Goal: Transaction & Acquisition: Download file/media

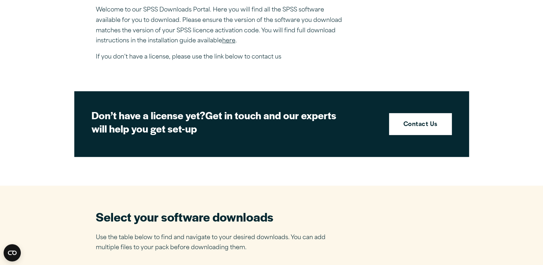
scroll to position [430, 0]
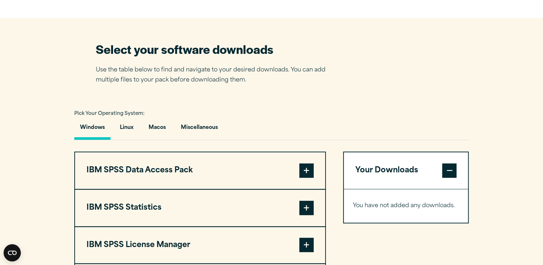
click at [366, 168] on button "Your Downloads" at bounding box center [406, 170] width 125 height 37
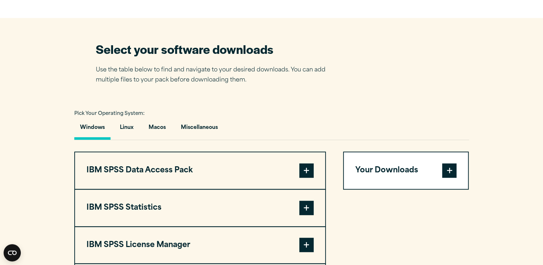
click at [366, 168] on button "Your Downloads" at bounding box center [406, 170] width 125 height 37
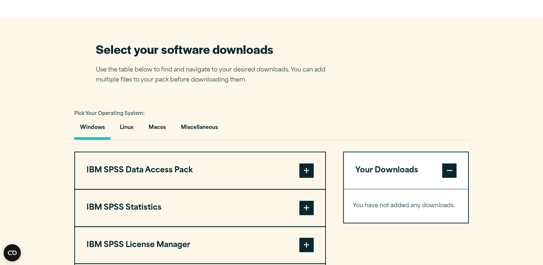
scroll to position [598, 0]
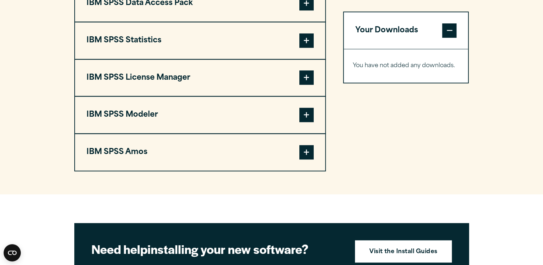
click at [266, 11] on button "IBM SPSS Data Access Pack" at bounding box center [200, 3] width 250 height 37
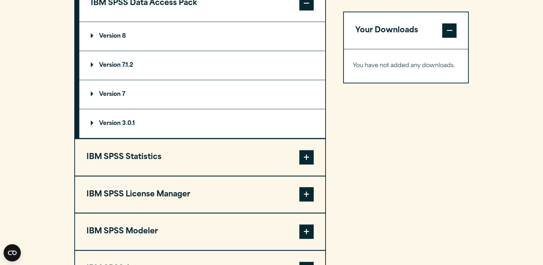
click at [198, 156] on button "IBM SPSS Statistics" at bounding box center [200, 157] width 250 height 37
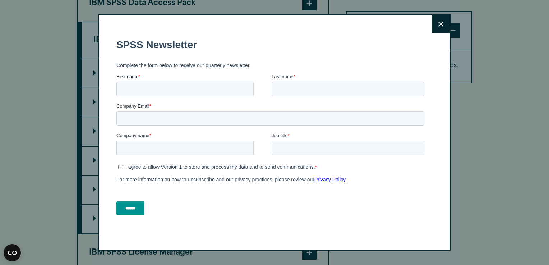
click at [442, 23] on button "Close" at bounding box center [441, 24] width 18 height 18
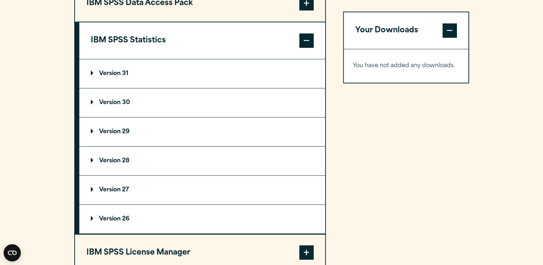
scroll to position [765, 0]
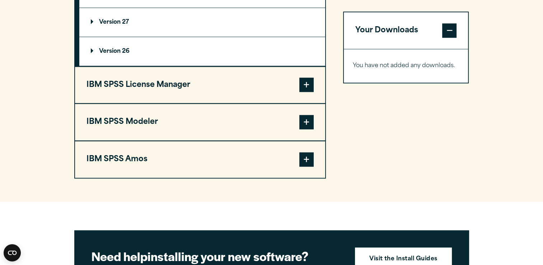
click at [199, 84] on button "IBM SPSS License Manager" at bounding box center [200, 85] width 250 height 37
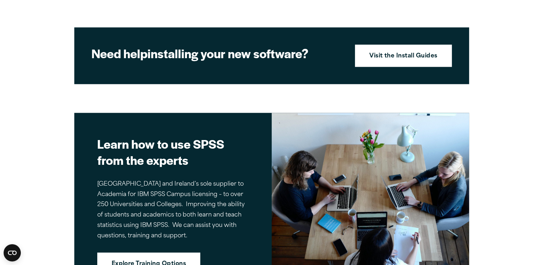
scroll to position [656, 0]
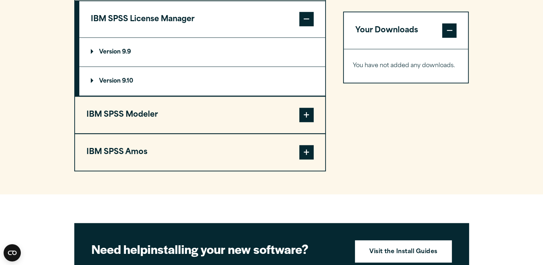
click at [246, 116] on button "IBM SPSS Modeler" at bounding box center [200, 115] width 250 height 37
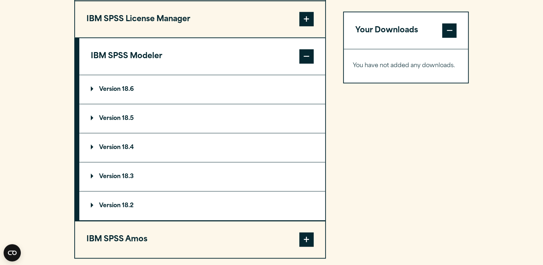
click at [175, 235] on button "IBM SPSS Amos" at bounding box center [200, 239] width 250 height 37
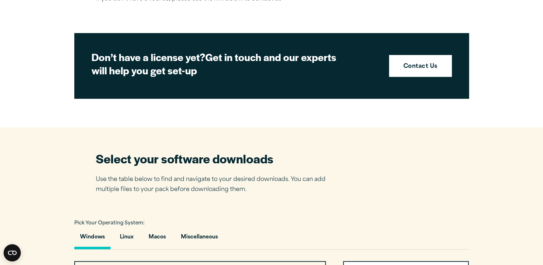
scroll to position [488, 0]
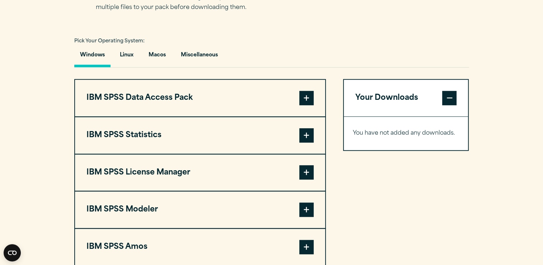
click at [235, 107] on button "IBM SPSS Data Access Pack" at bounding box center [200, 98] width 250 height 37
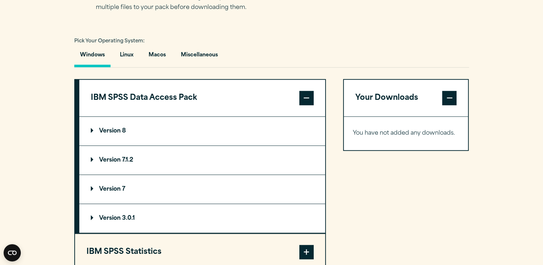
scroll to position [670, 0]
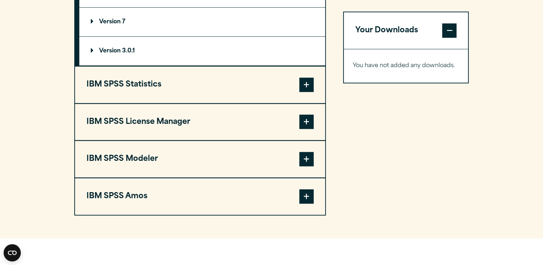
click at [220, 194] on button "IBM SPSS Amos" at bounding box center [200, 196] width 250 height 37
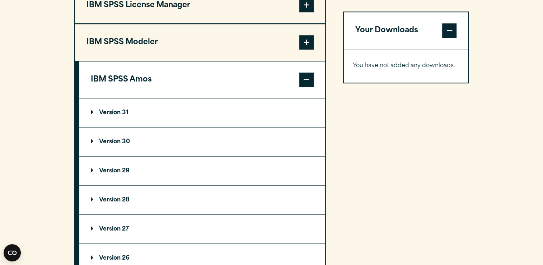
click at [130, 110] on summary "Version 31" at bounding box center [202, 112] width 246 height 29
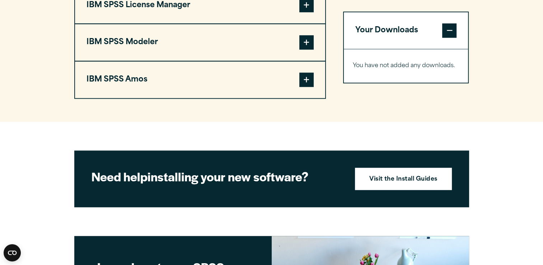
click at [213, 77] on button "IBM SPSS Amos" at bounding box center [200, 79] width 250 height 37
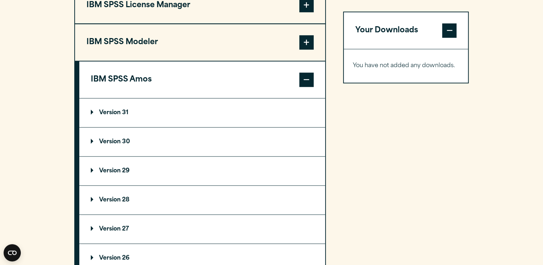
click at [131, 112] on summary "Version 31" at bounding box center [202, 112] width 246 height 29
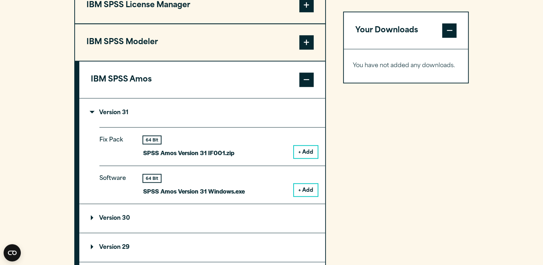
click at [305, 185] on button "+ Add" at bounding box center [306, 190] width 24 height 12
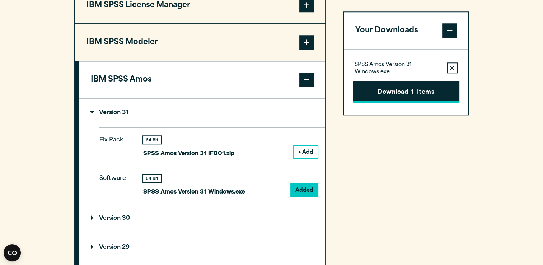
click at [402, 96] on button "Download 1 Items" at bounding box center [406, 92] width 107 height 22
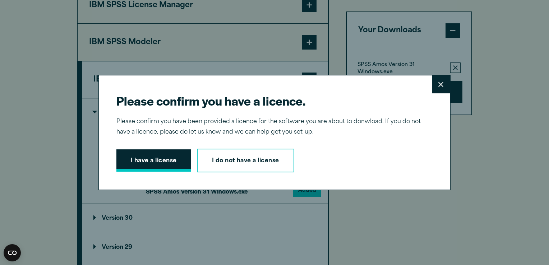
click at [177, 163] on button "I have a license" at bounding box center [153, 160] width 75 height 22
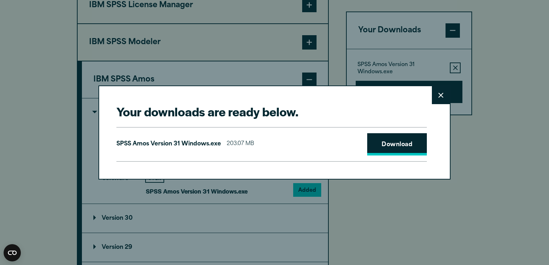
click at [396, 147] on link "Download" at bounding box center [397, 144] width 60 height 22
click at [387, 140] on link "Download" at bounding box center [397, 144] width 60 height 22
click at [409, 147] on link "Download" at bounding box center [397, 144] width 60 height 22
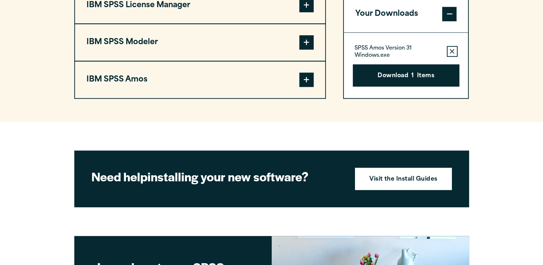
scroll to position [503, 0]
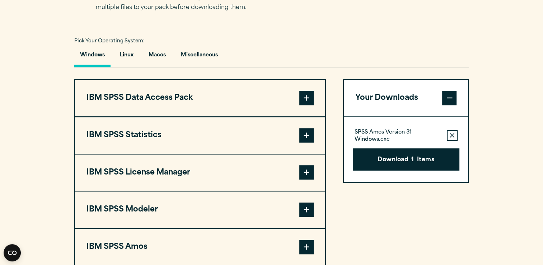
click at [150, 138] on button "IBM SPSS Statistics" at bounding box center [200, 135] width 250 height 37
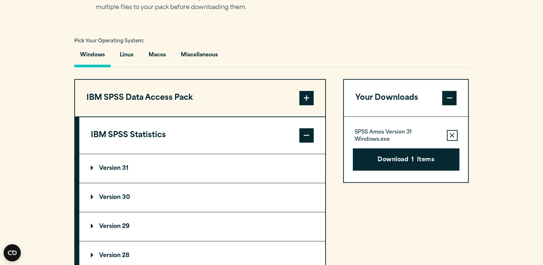
click at [129, 164] on summary "Version 31" at bounding box center [202, 168] width 246 height 29
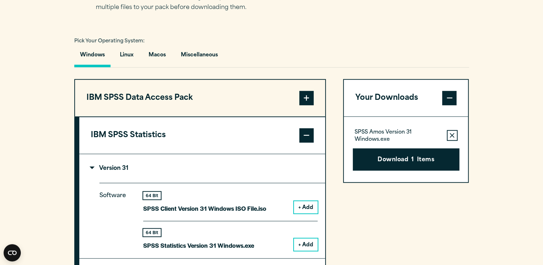
scroll to position [670, 0]
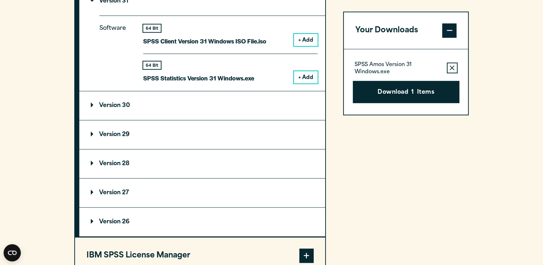
click at [134, 221] on summary "Version 26" at bounding box center [202, 222] width 246 height 29
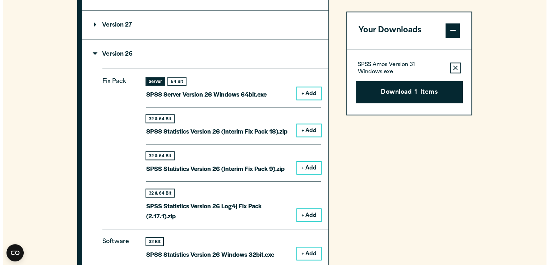
scroll to position [1005, 0]
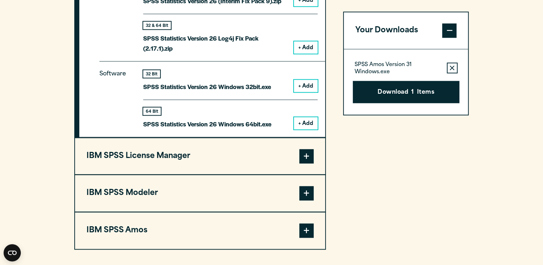
click at [311, 120] on button "+ Add" at bounding box center [306, 123] width 24 height 12
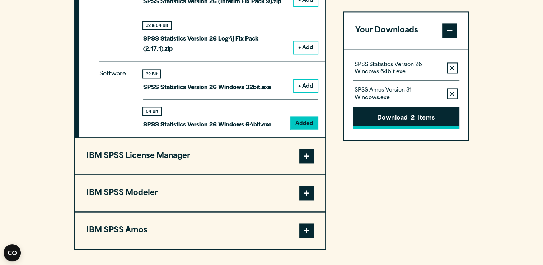
drag, startPoint x: 454, startPoint y: 94, endPoint x: 449, endPoint y: 97, distance: 5.3
click at [454, 94] on icon "button" at bounding box center [452, 93] width 5 height 5
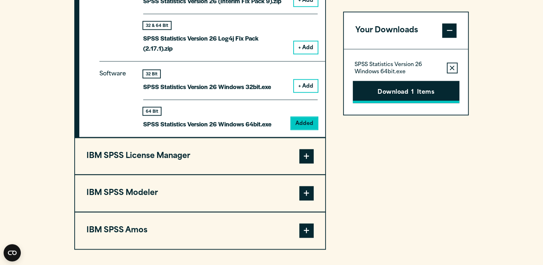
click at [411, 99] on button "Download 1 Items" at bounding box center [406, 92] width 107 height 22
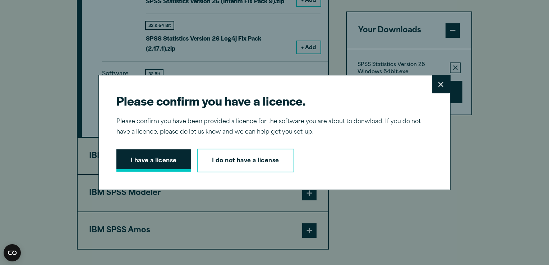
click at [150, 161] on button "I have a license" at bounding box center [153, 160] width 75 height 22
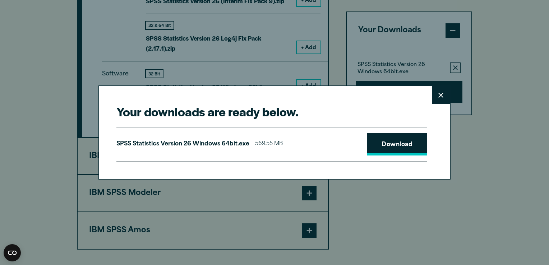
click at [389, 141] on link "Download" at bounding box center [397, 144] width 60 height 22
